Goal: Task Accomplishment & Management: Use online tool/utility

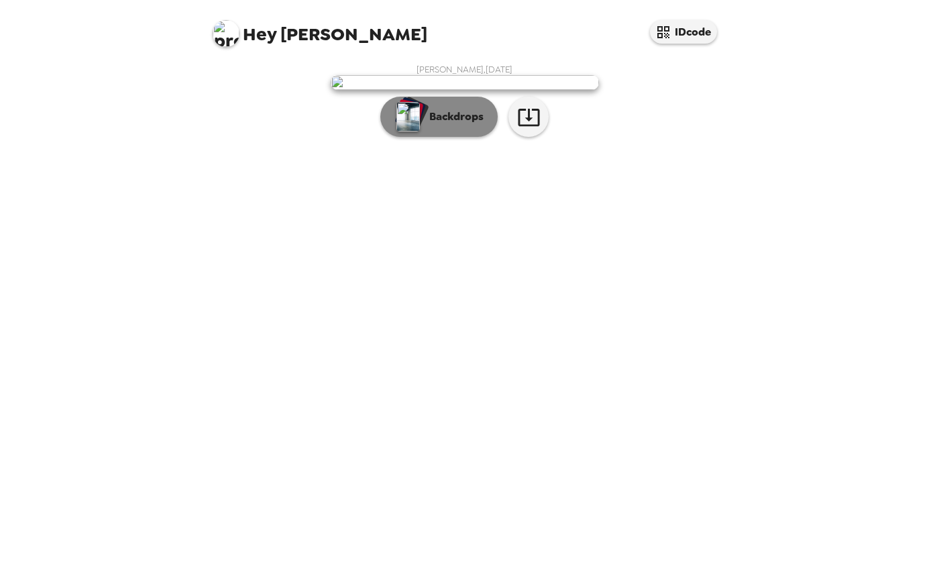
click at [422, 130] on div "button" at bounding box center [412, 113] width 33 height 34
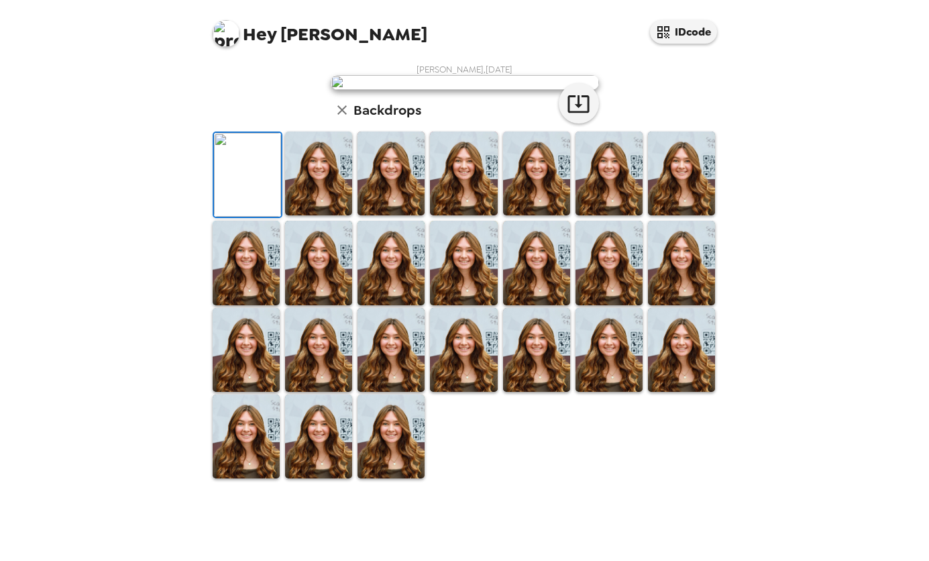
scroll to position [254, 0]
click at [503, 392] on img at bounding box center [536, 350] width 67 height 84
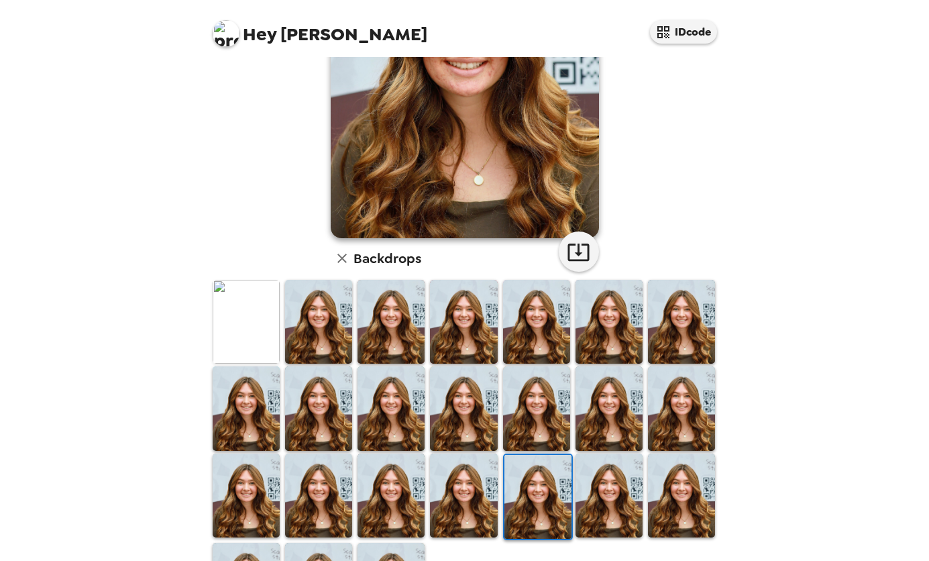
scroll to position [173, 0]
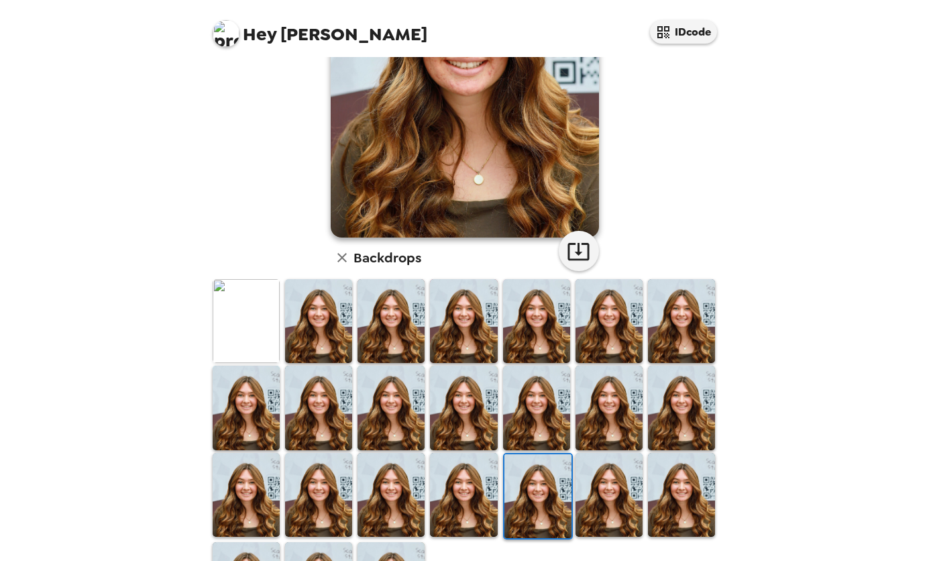
click at [505, 425] on img at bounding box center [536, 408] width 67 height 84
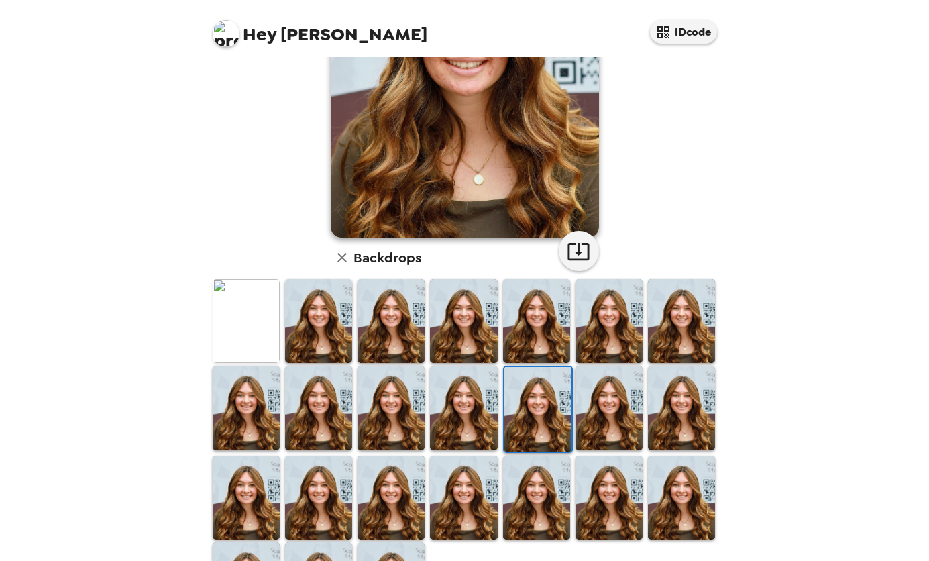
click at [387, 384] on img at bounding box center [390, 408] width 67 height 84
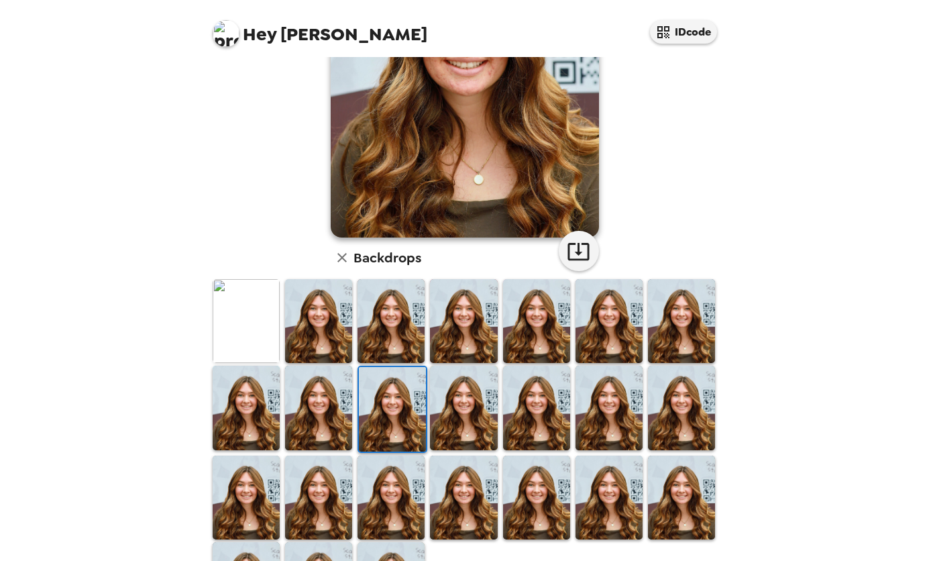
click at [303, 410] on img at bounding box center [318, 408] width 67 height 84
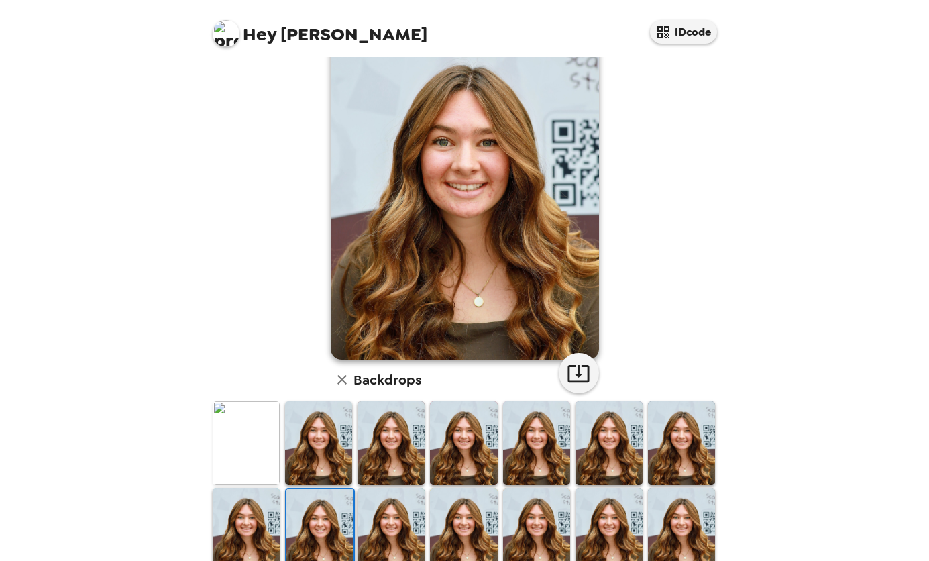
scroll to position [54, 0]
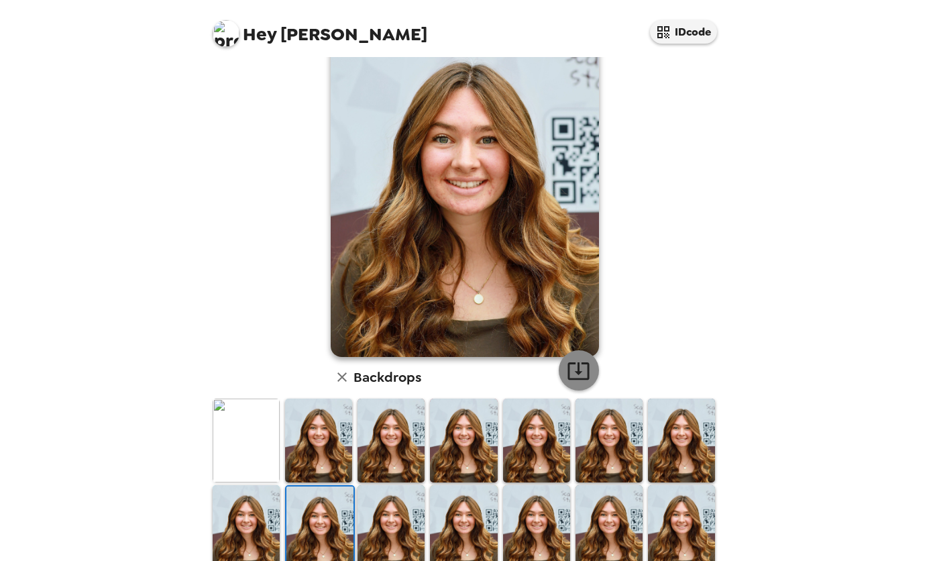
click at [576, 369] on icon "button" at bounding box center [578, 370] width 23 height 23
click at [884, 210] on div "Hey [PERSON_NAME] IDcode [PERSON_NAME] , [DATE] Backdrops" at bounding box center [464, 280] width 929 height 561
